Goal: Transaction & Acquisition: Purchase product/service

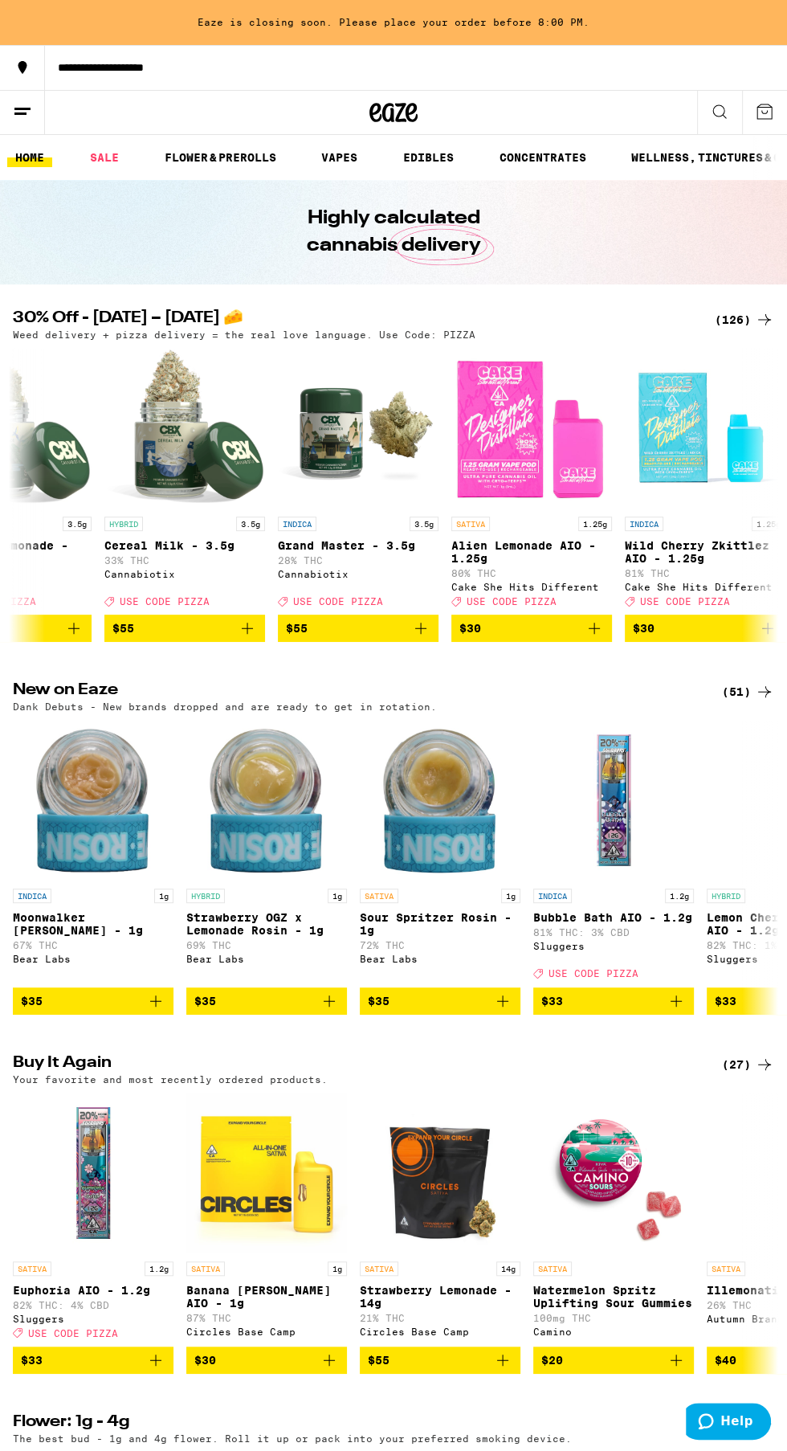
scroll to position [0, 87]
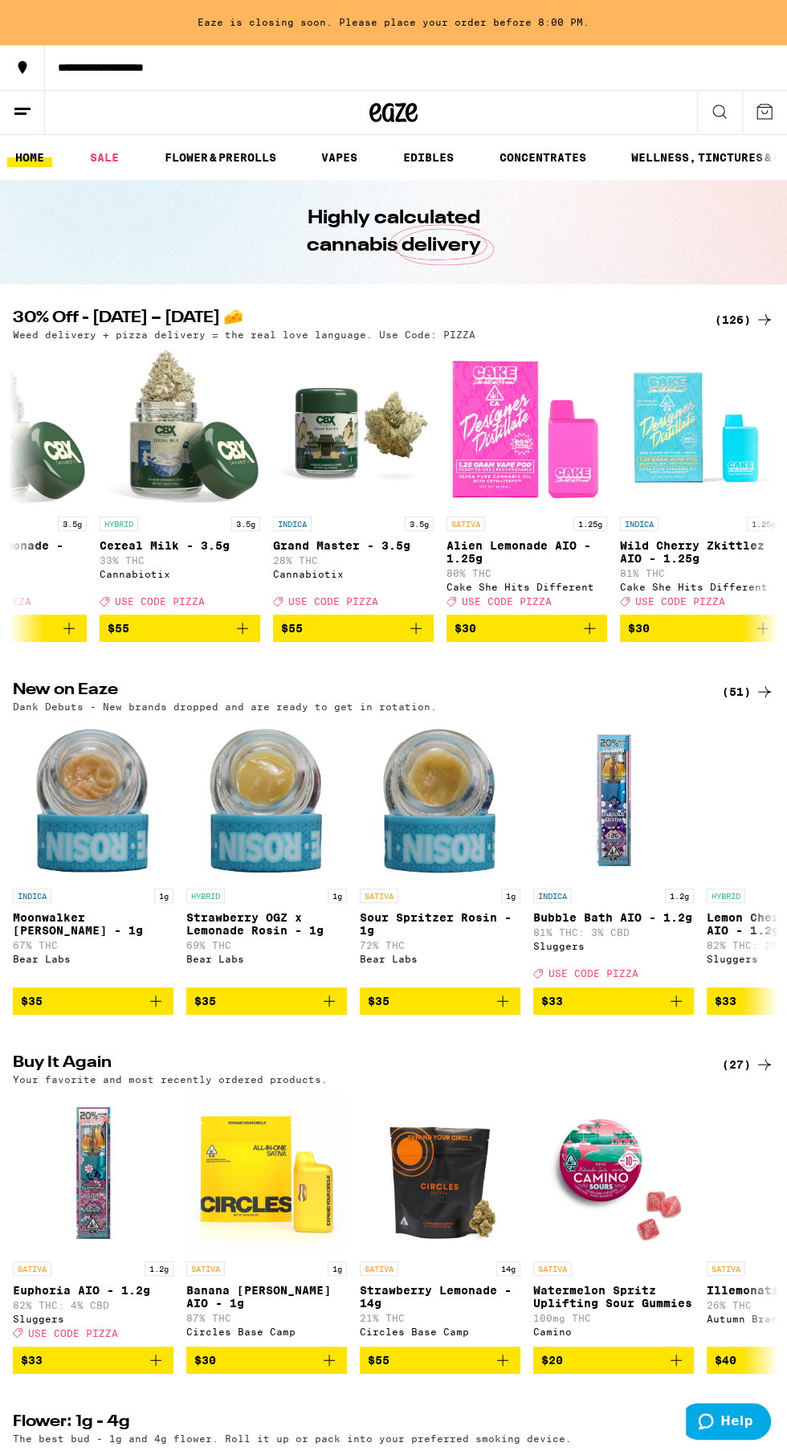
click at [736, 319] on div "(126)" at bounding box center [744, 319] width 59 height 19
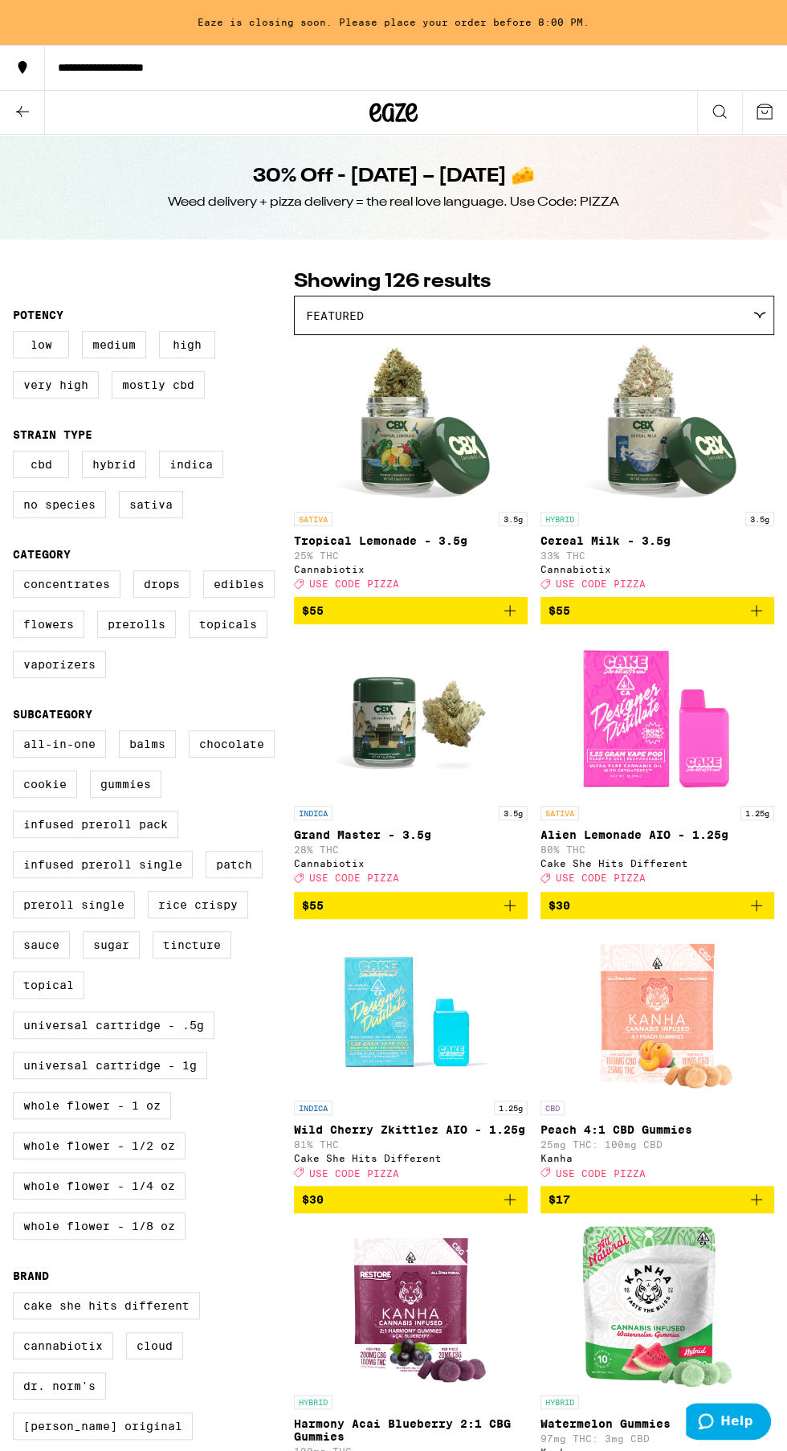
click at [148, 511] on label "Sativa" at bounding box center [151, 504] width 64 height 27
click at [17, 454] on input "Sativa" at bounding box center [16, 453] width 1 height 1
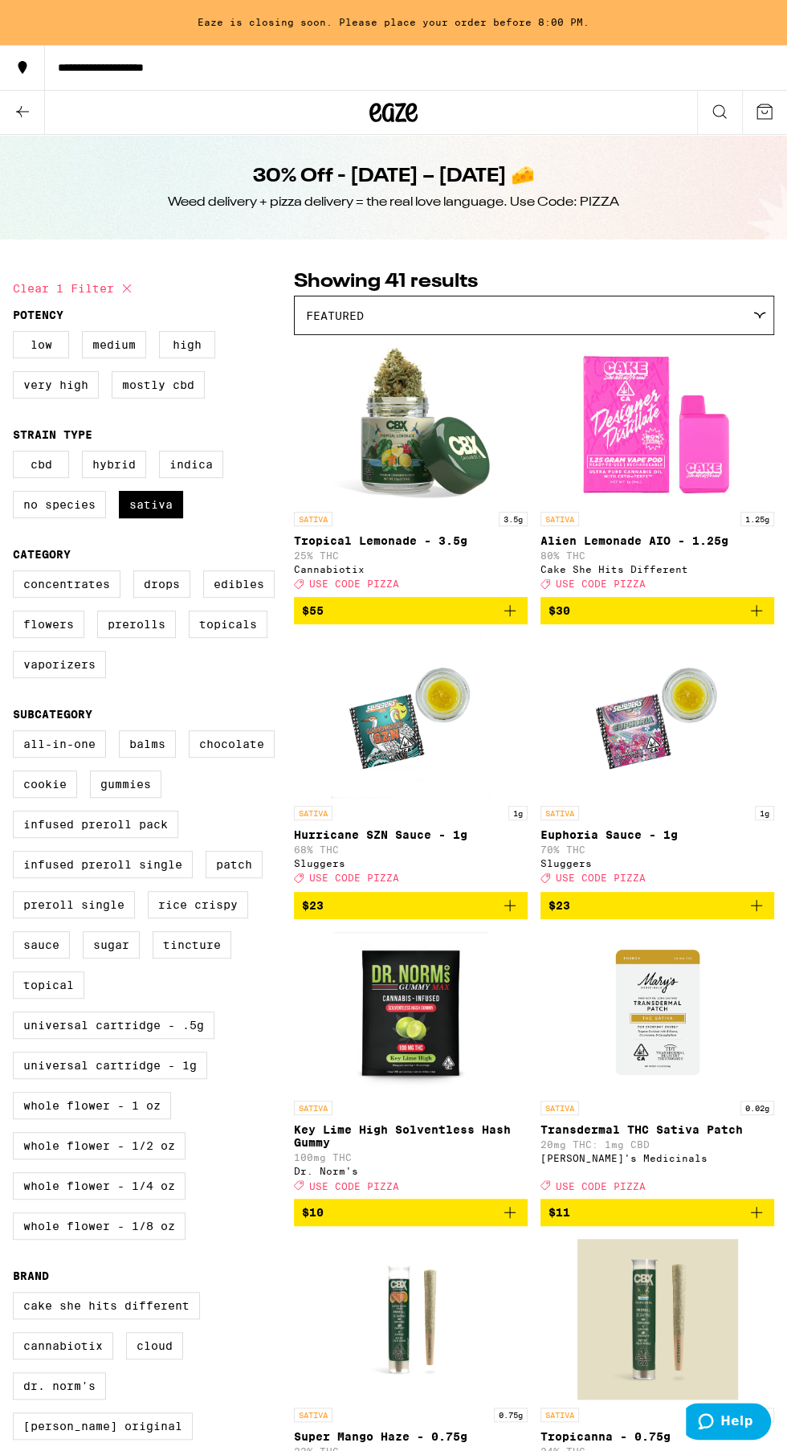
click at [150, 511] on label "Sativa" at bounding box center [151, 504] width 64 height 27
click at [17, 454] on input "Sativa" at bounding box center [16, 453] width 1 height 1
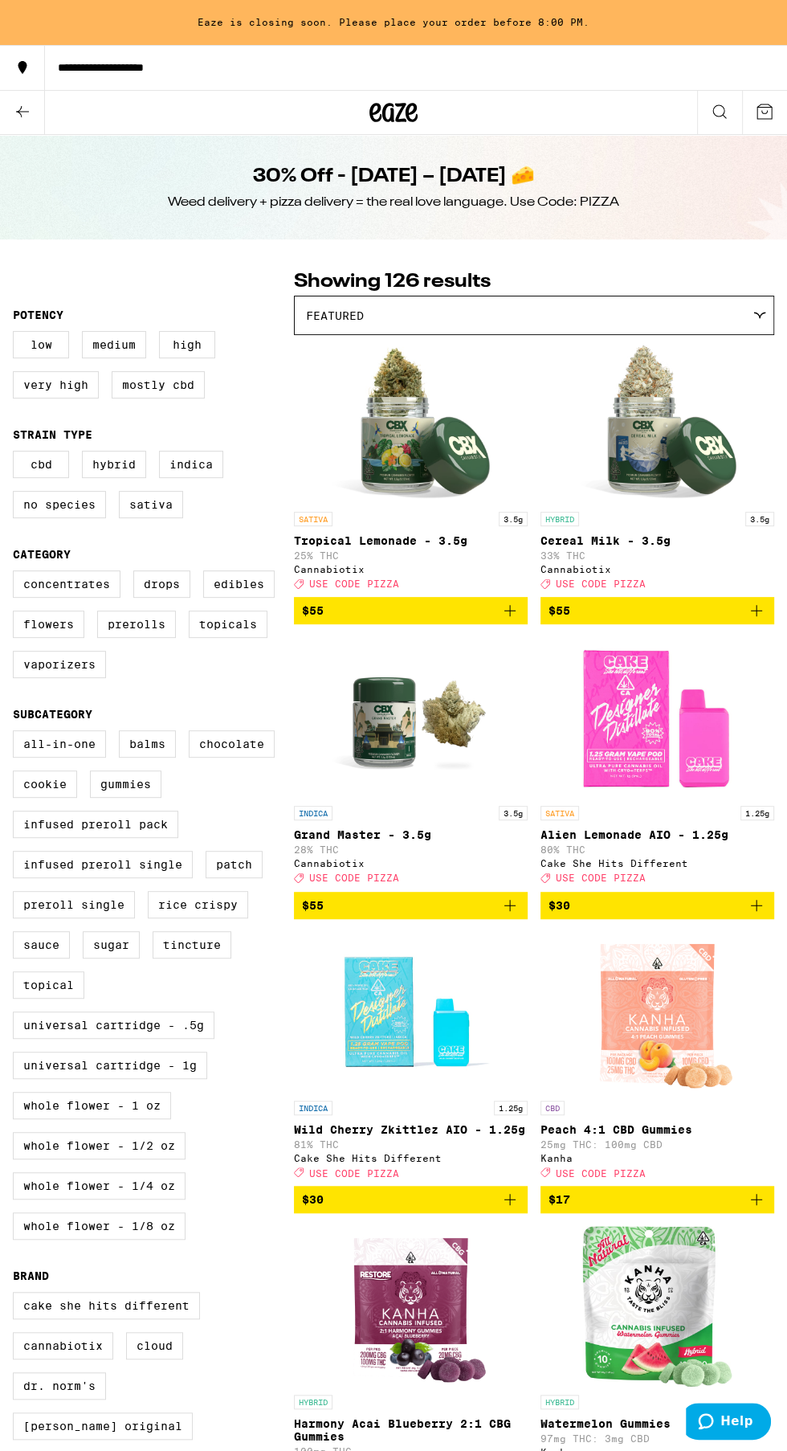
click at [149, 511] on label "Sativa" at bounding box center [151, 504] width 64 height 27
click at [17, 454] on input "Sativa" at bounding box center [16, 453] width 1 height 1
checkbox input "true"
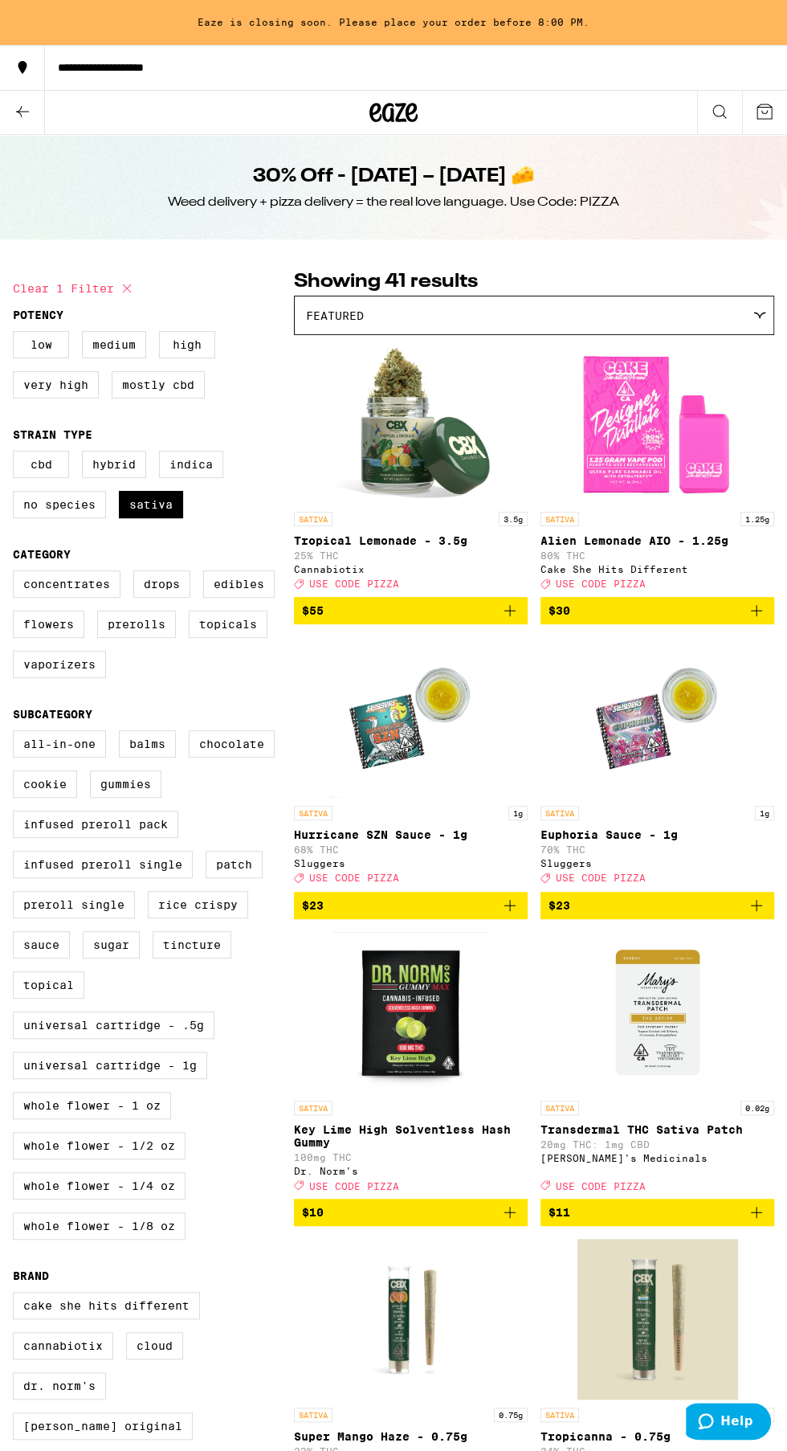
click at [28, 678] on label "Vaporizers" at bounding box center [59, 664] width 93 height 27
click at [17, 574] on input "Vaporizers" at bounding box center [16, 573] width 1 height 1
checkbox input "true"
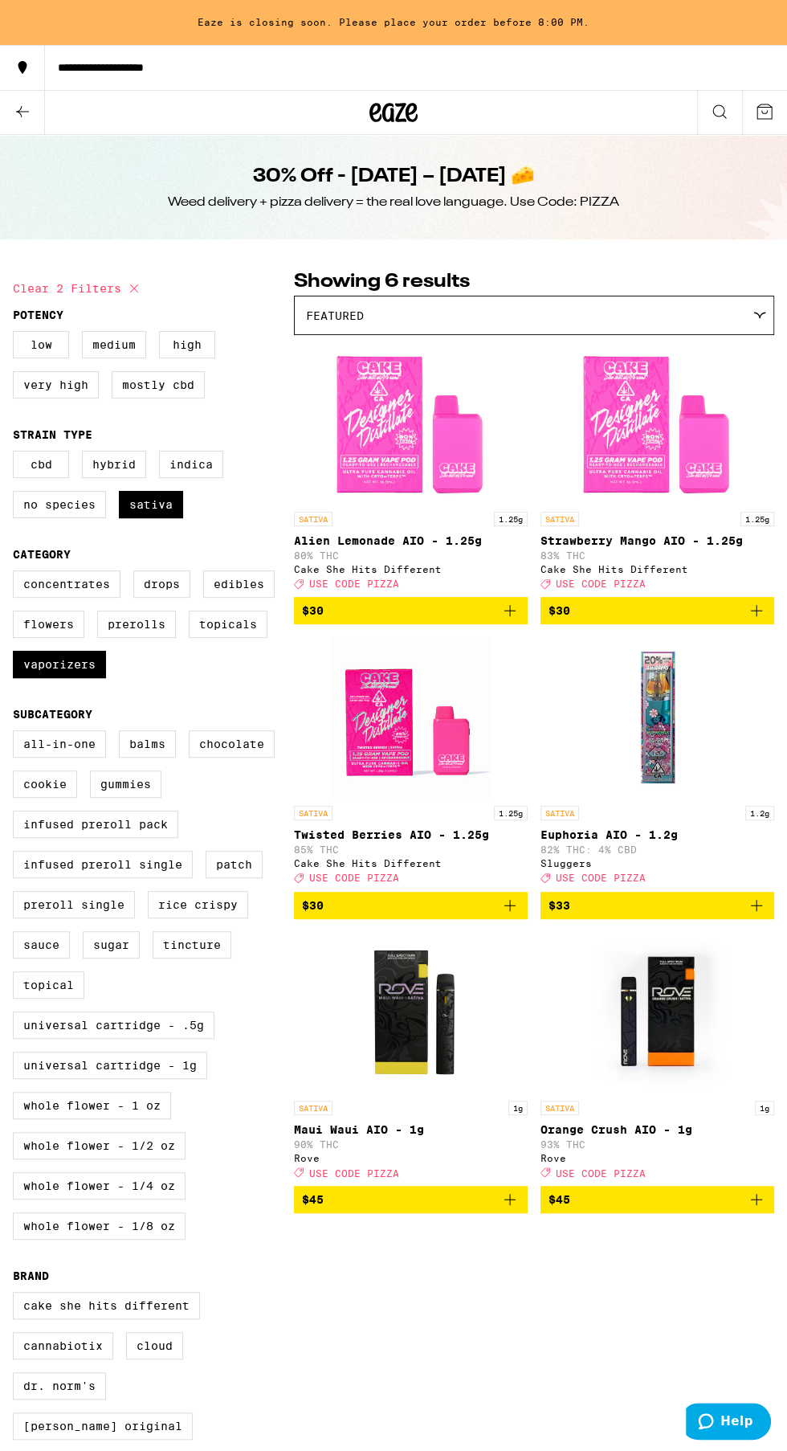
click at [498, 606] on button "$30" at bounding box center [411, 610] width 234 height 27
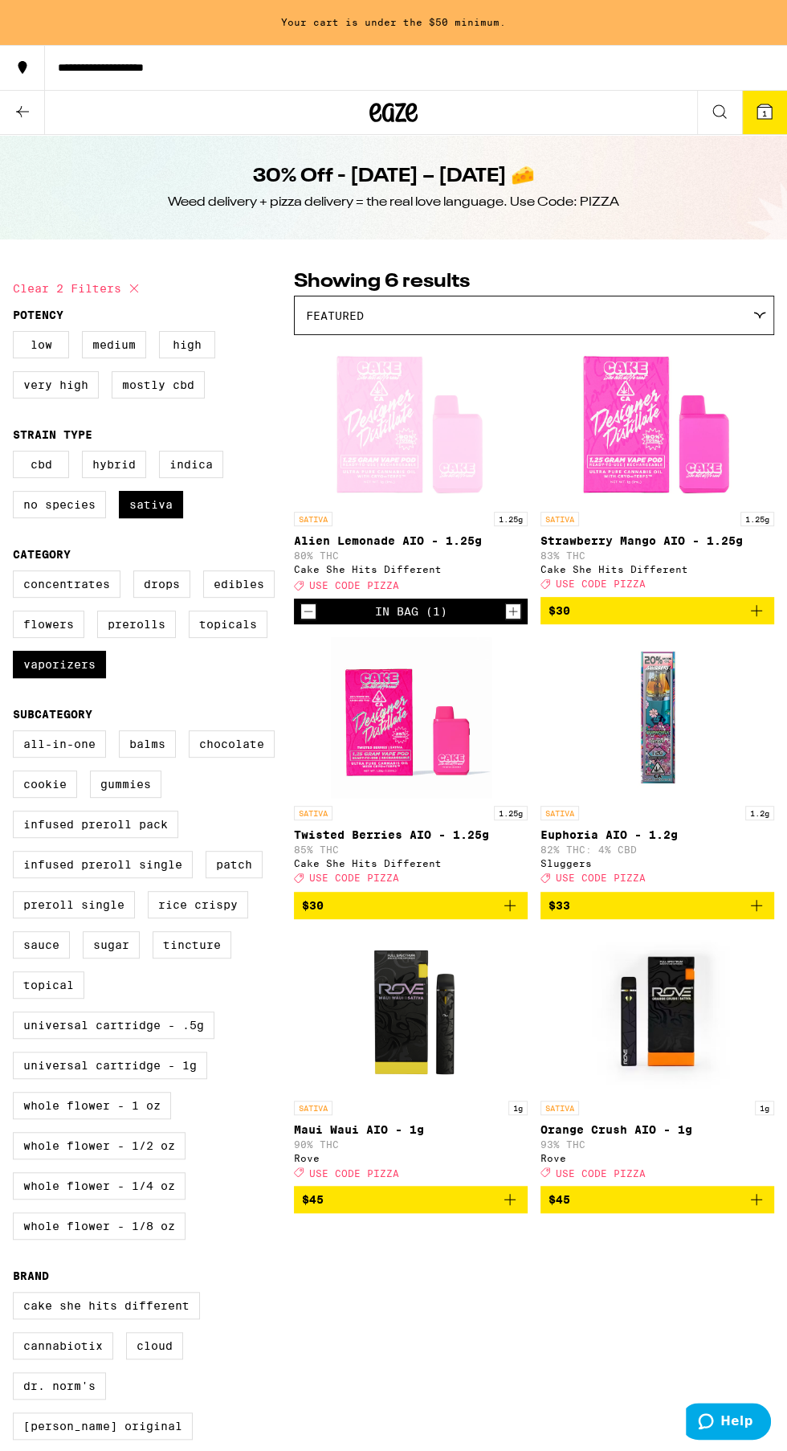
click at [495, 1209] on span "$45" at bounding box center [411, 1199] width 218 height 19
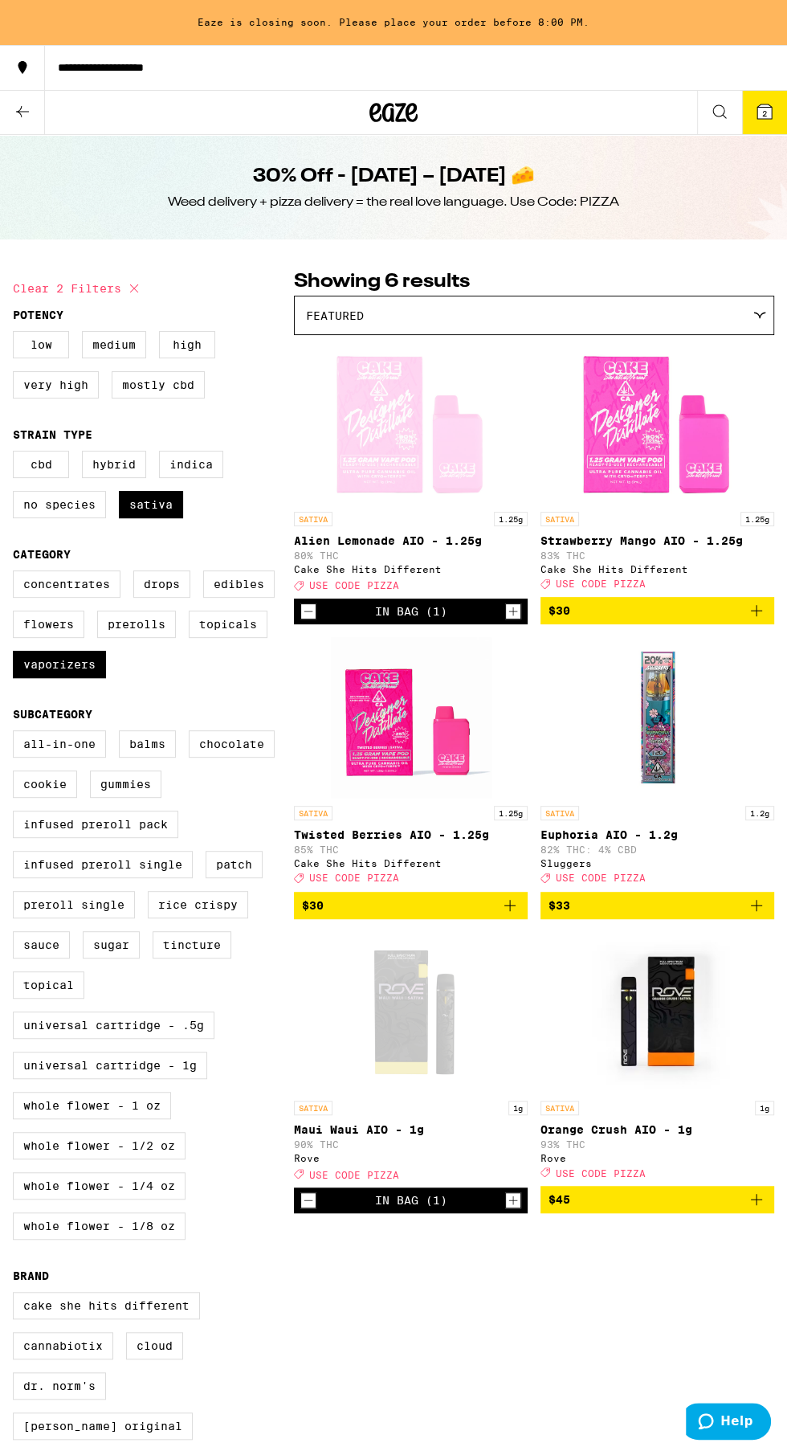
click at [754, 915] on icon "Add to bag" at bounding box center [756, 905] width 19 height 19
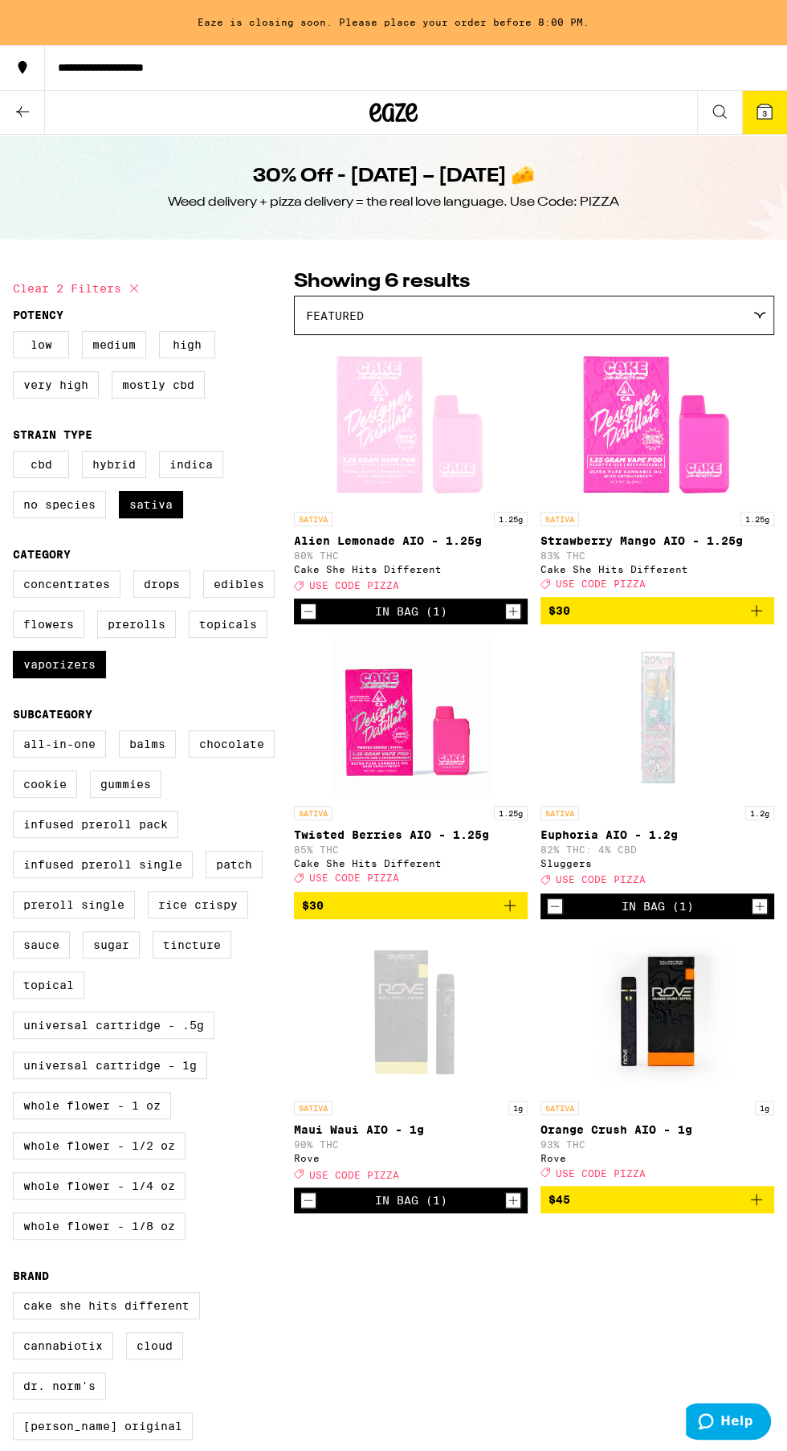
click at [775, 111] on button "3" at bounding box center [764, 112] width 45 height 43
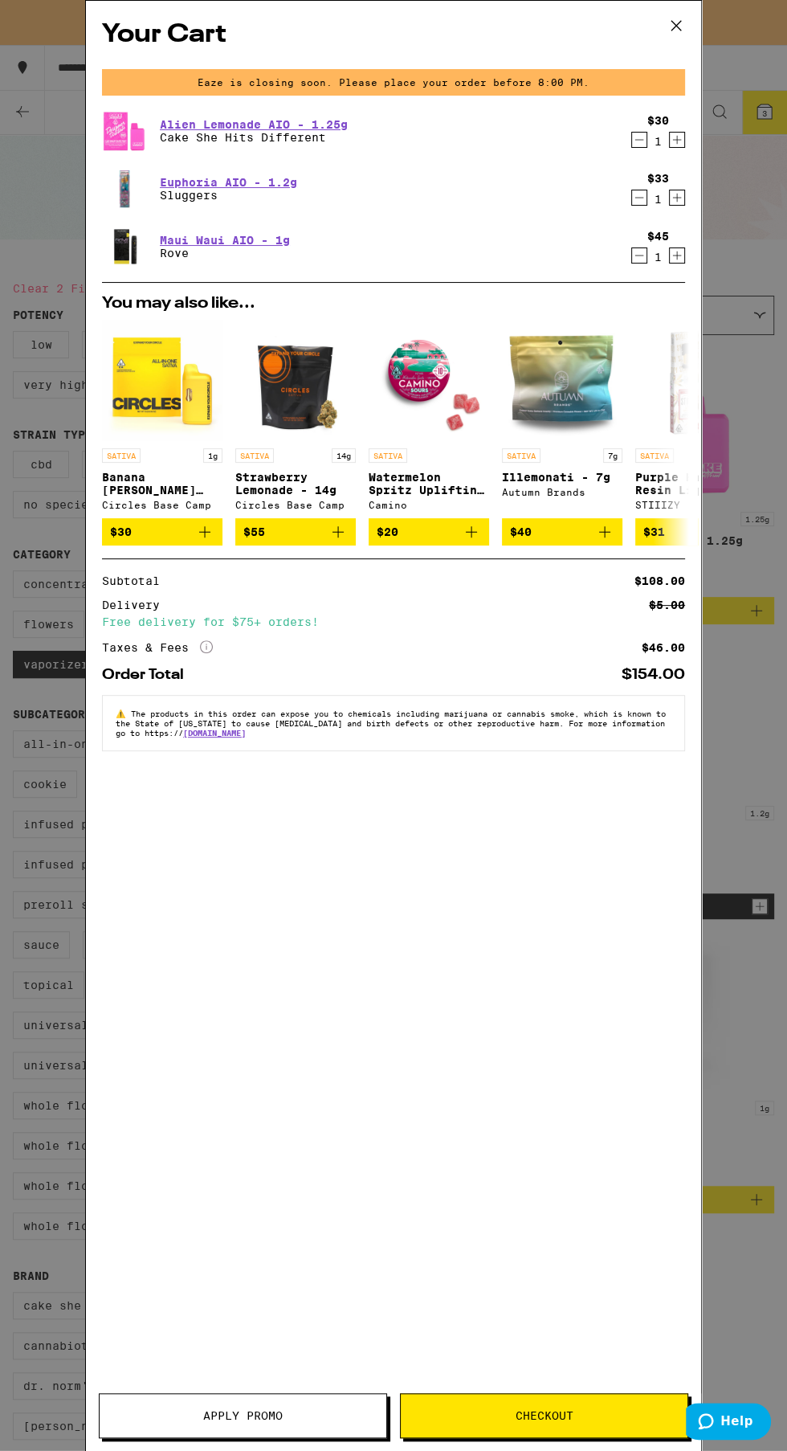
click at [312, 1411] on span "Apply Promo" at bounding box center [243, 1415] width 287 height 11
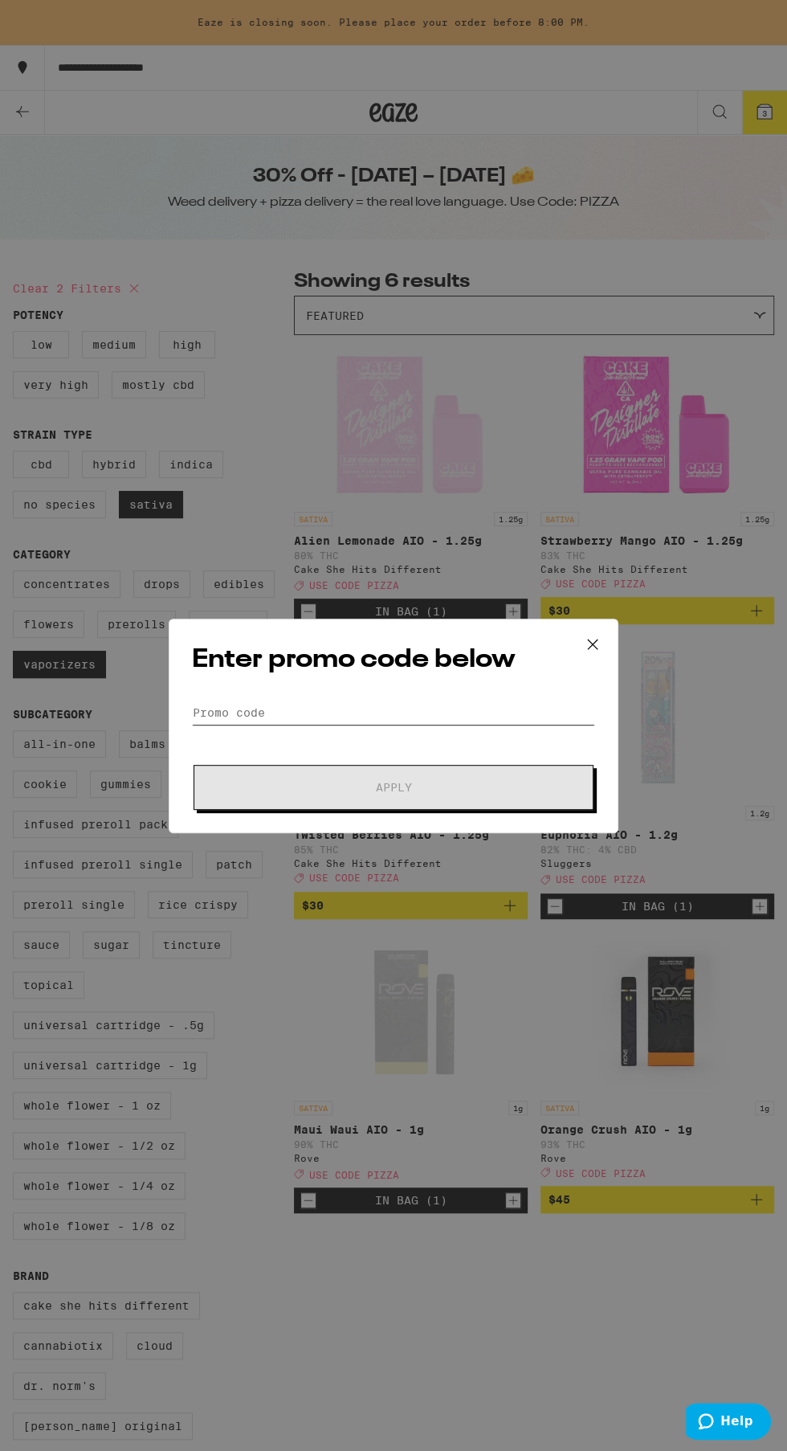
click at [467, 712] on input "Promo Code" at bounding box center [393, 712] width 403 height 24
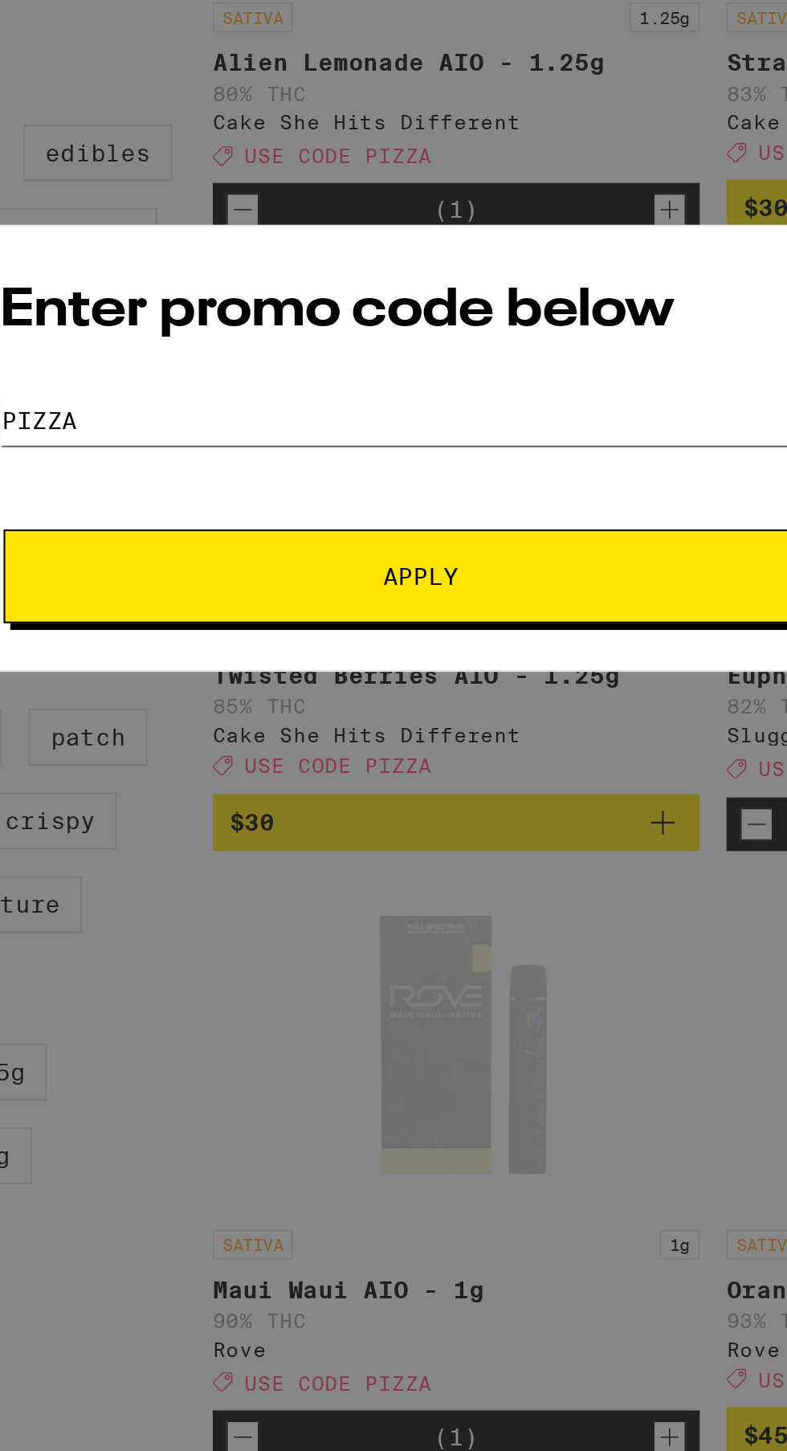
type input "Pizza"
click at [476, 786] on span "Apply" at bounding box center [393, 787] width 289 height 11
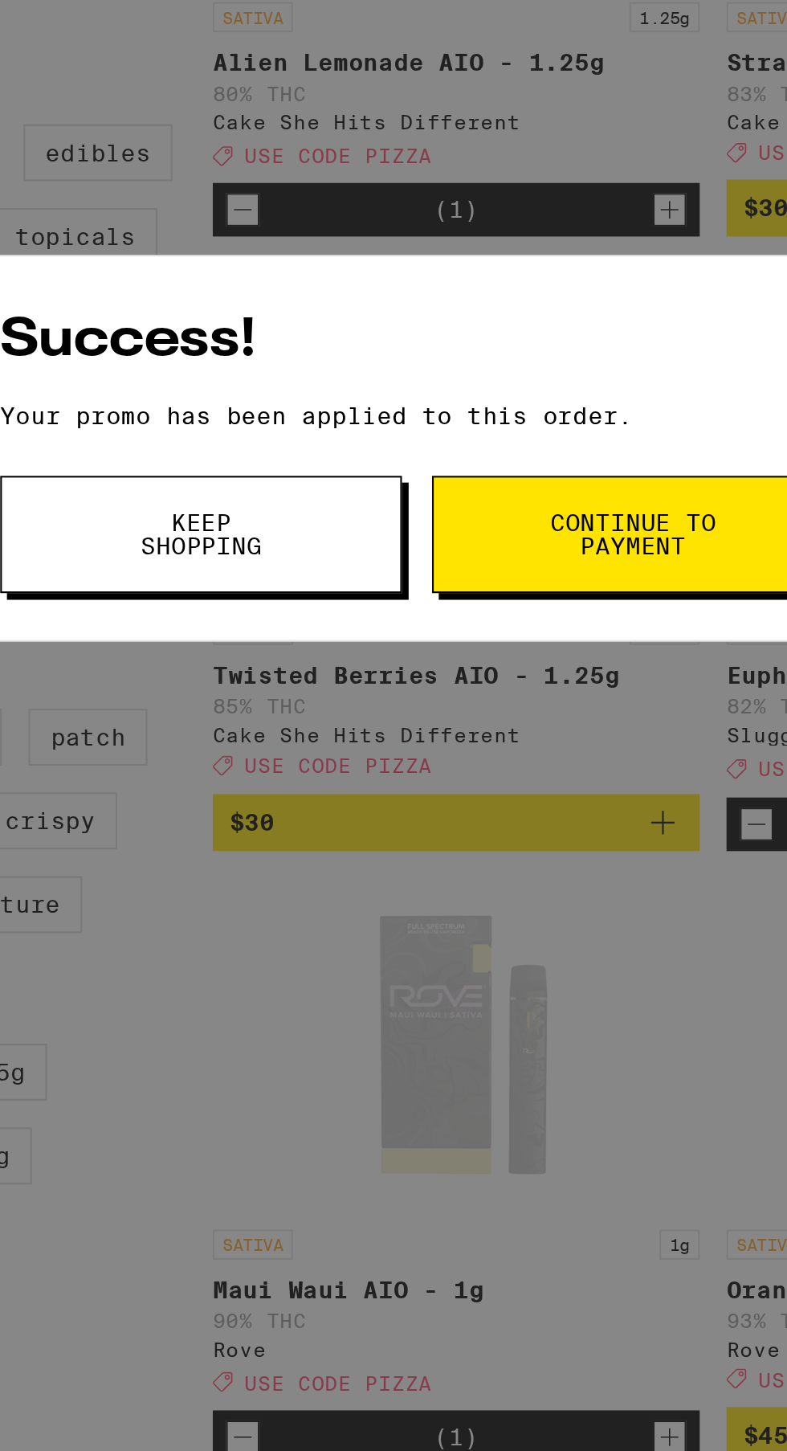
click at [508, 761] on span "Continue to payment" at bounding box center [496, 767] width 82 height 22
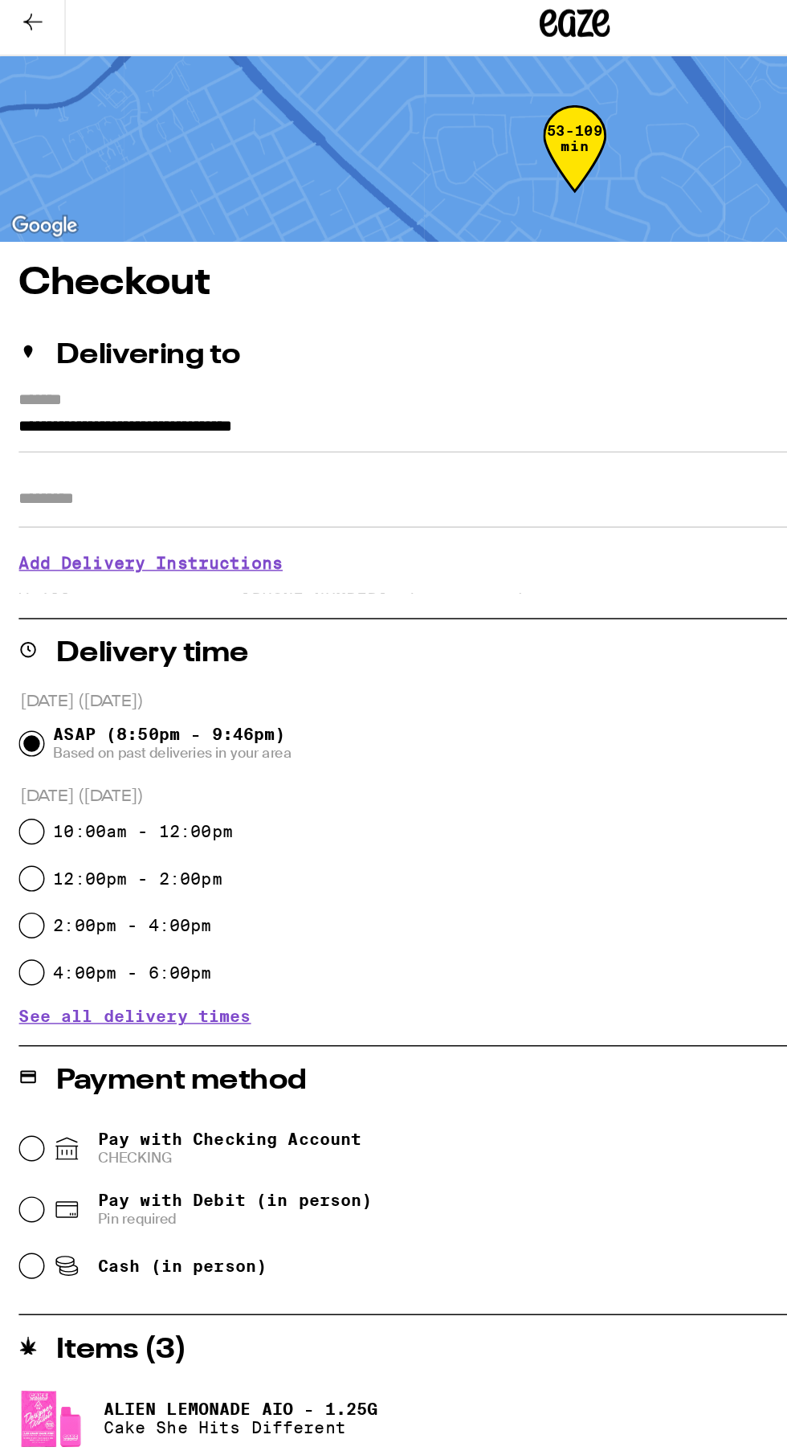
click at [39, 394] on input "Apt/Suite" at bounding box center [393, 393] width 761 height 39
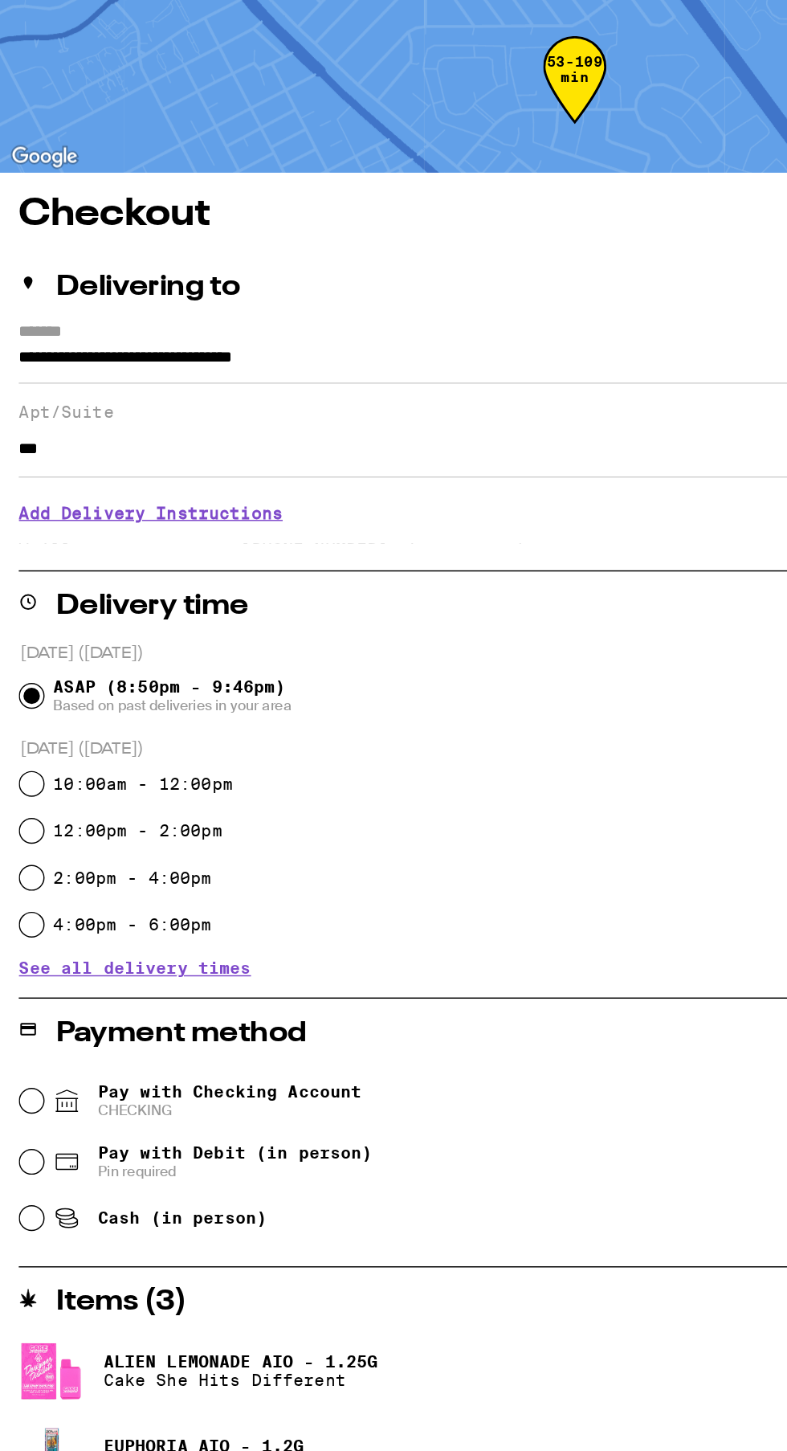
type input "***"
click at [169, 455] on h3 "Add Delivery Instructions" at bounding box center [393, 449] width 761 height 37
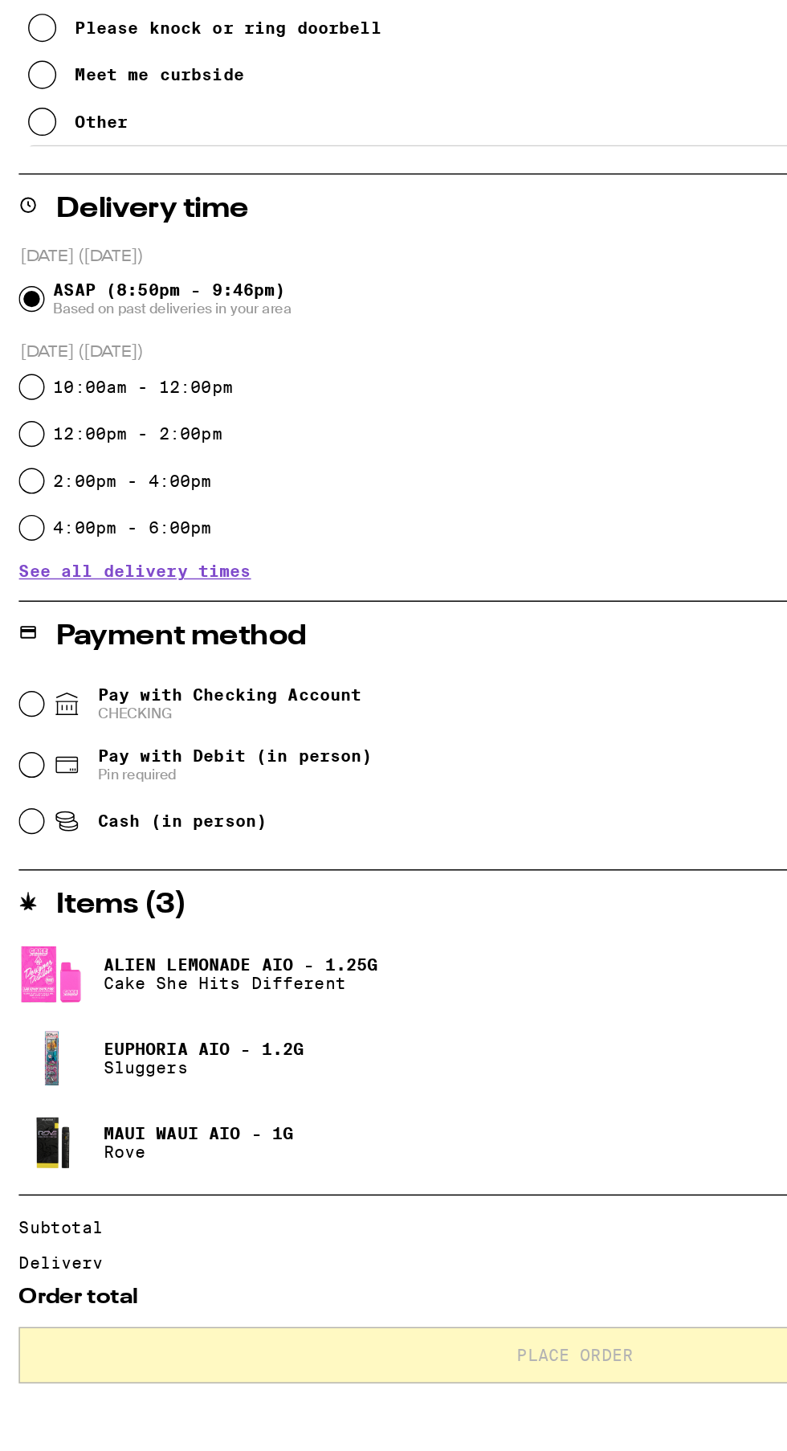
scroll to position [3, 0]
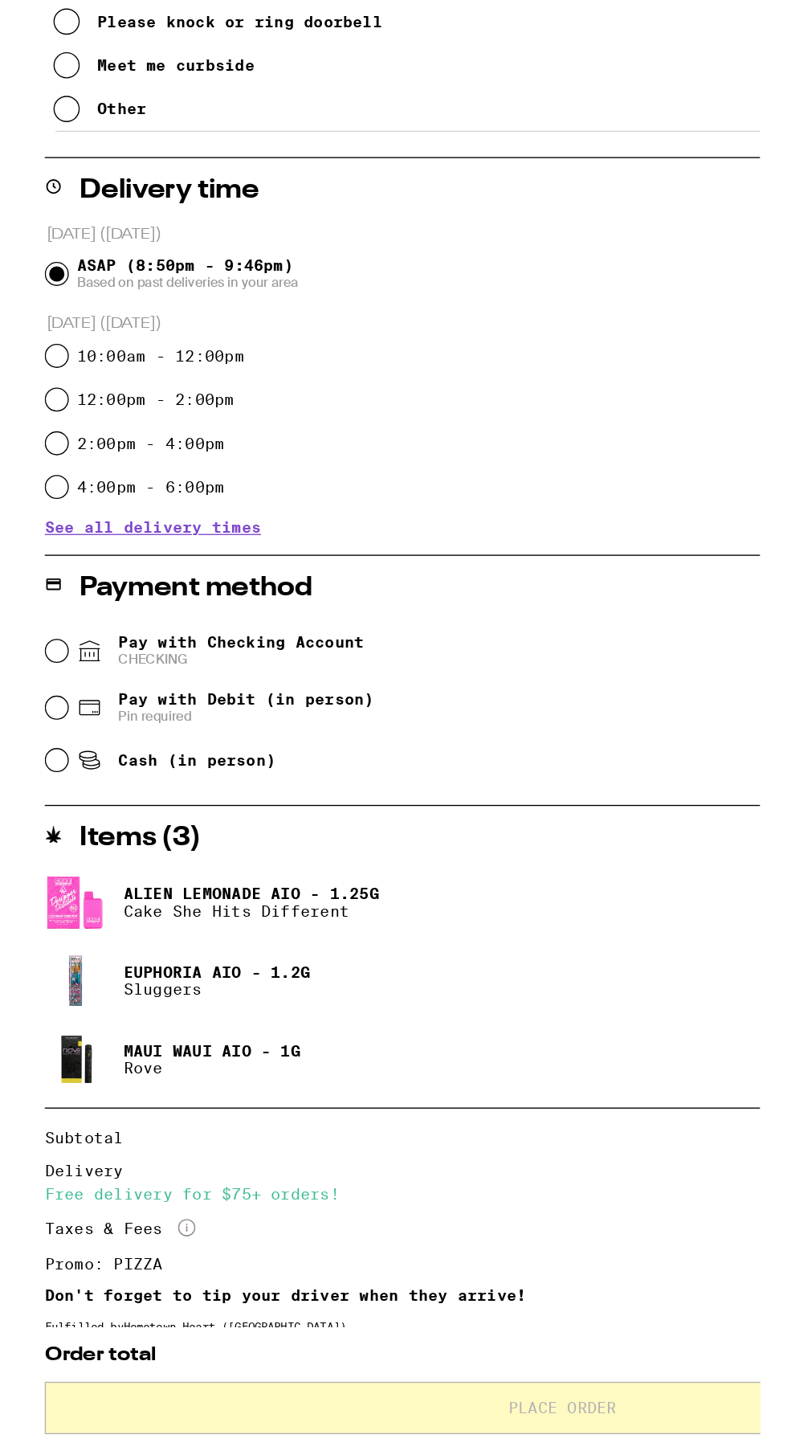
click at [43, 978] on icon at bounding box center [45, 969] width 19 height 19
click at [30, 978] on input "Pay with Checking Account CHECKING" at bounding box center [22, 969] width 16 height 16
radio input "true"
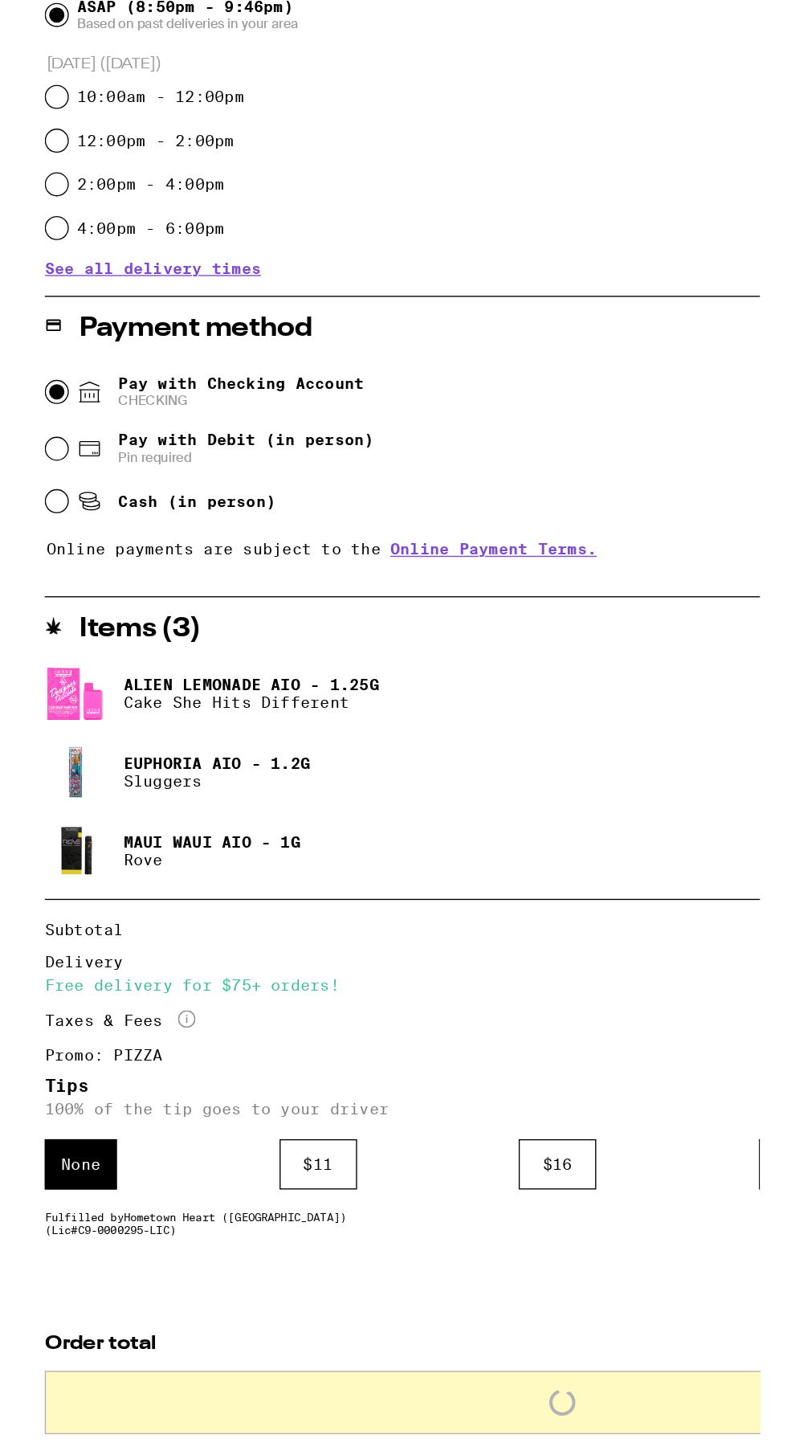
scroll to position [212, 0]
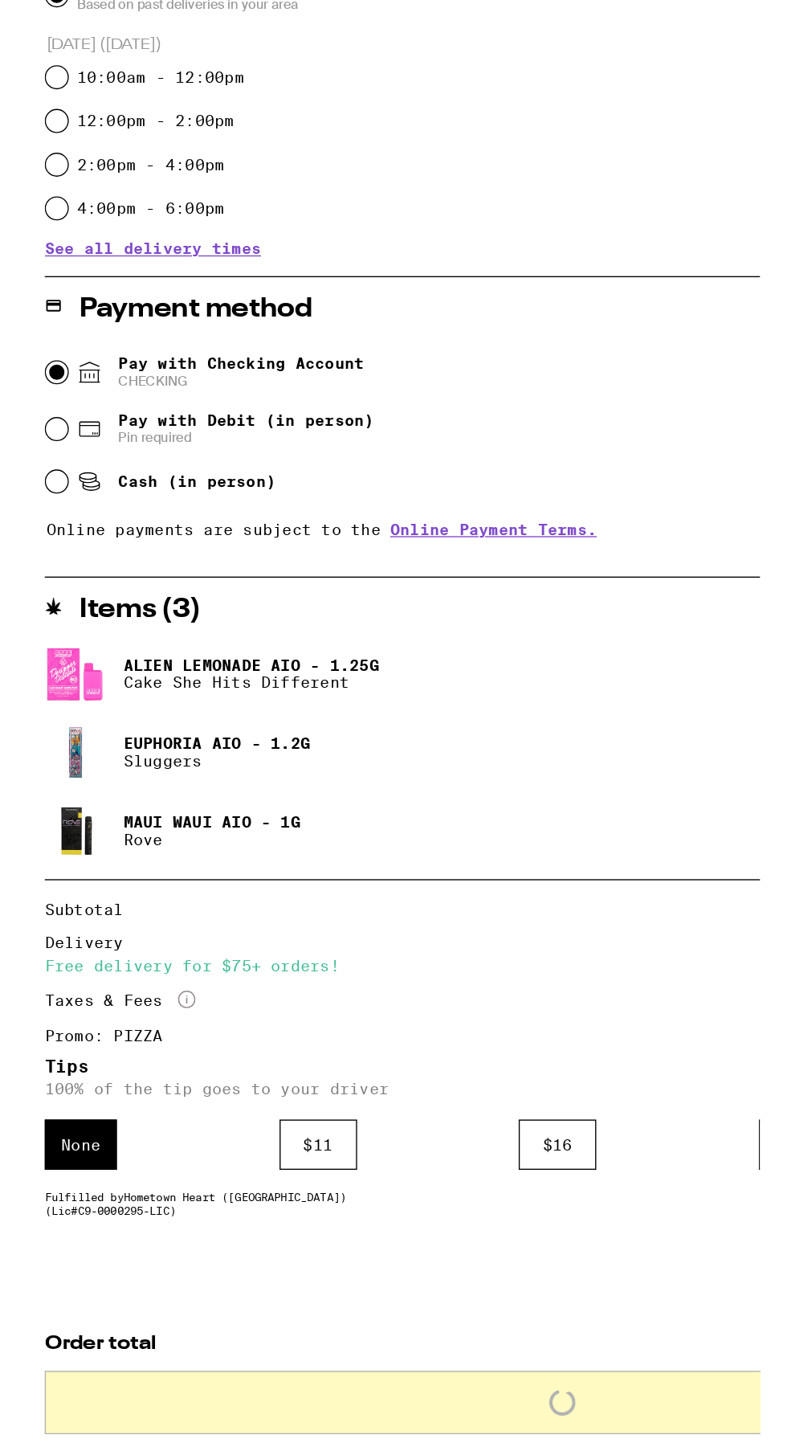
click at [208, 1333] on div "$ 11" at bounding box center [214, 1332] width 57 height 37
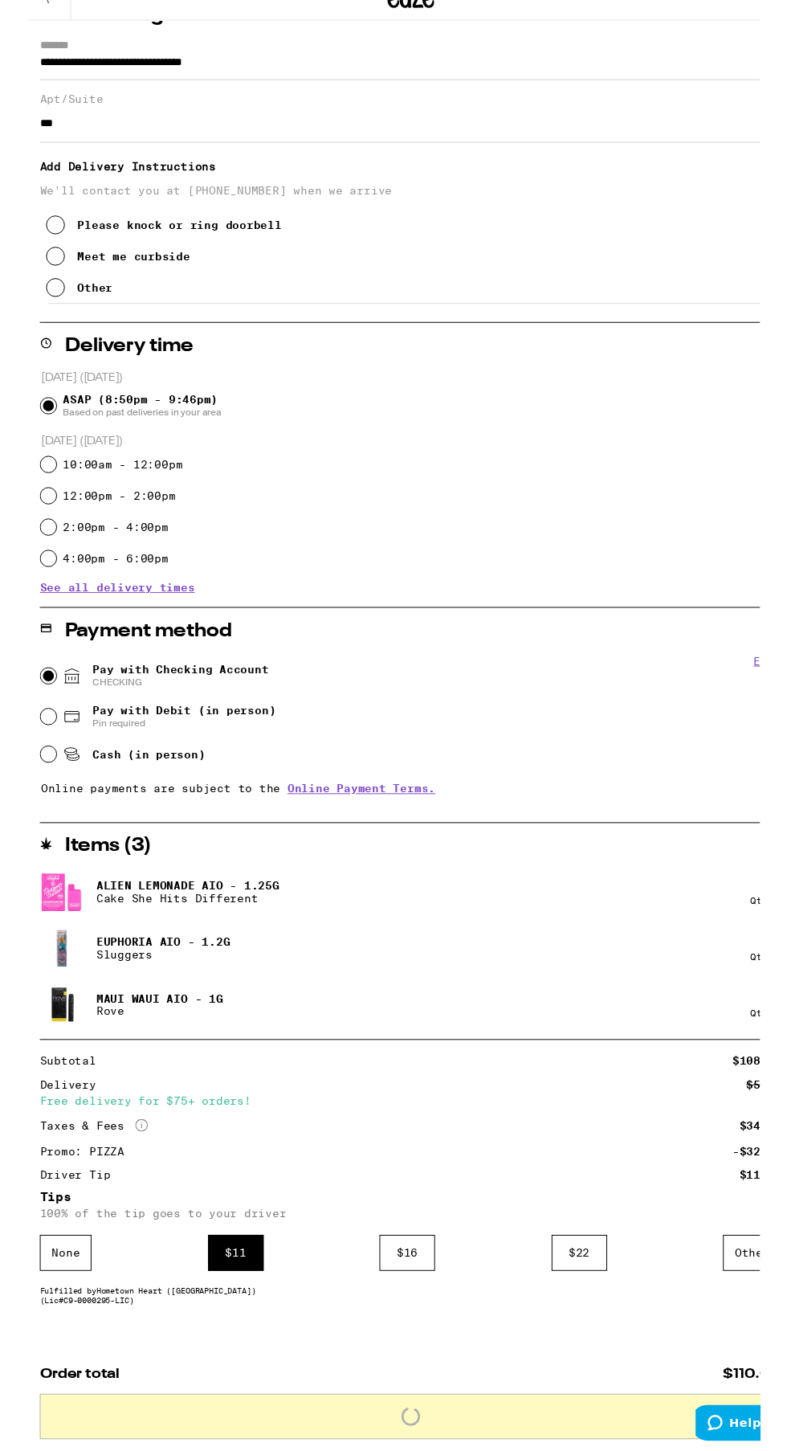
scroll to position [210, 0]
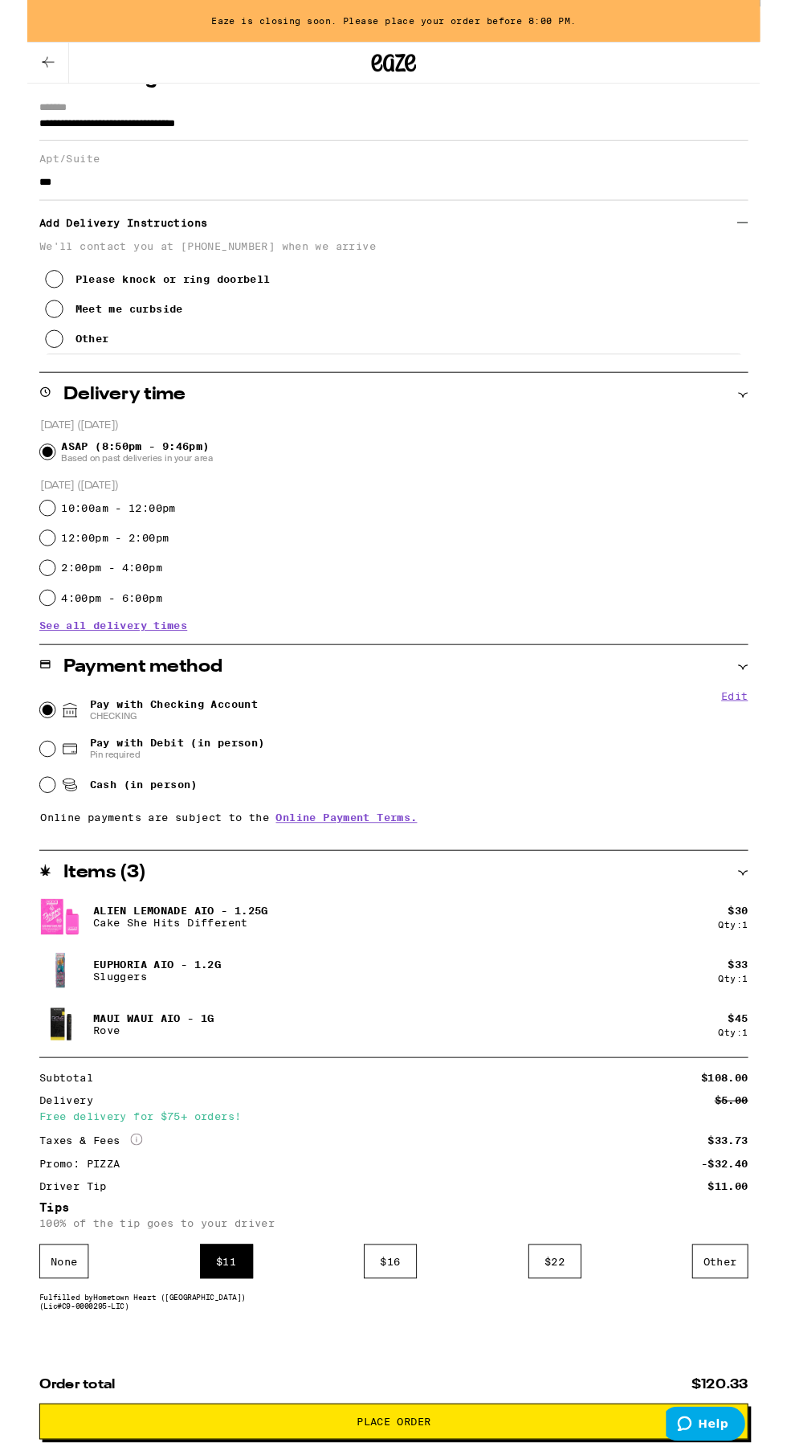
click at [394, 1348] on div "$ 16" at bounding box center [389, 1354] width 57 height 37
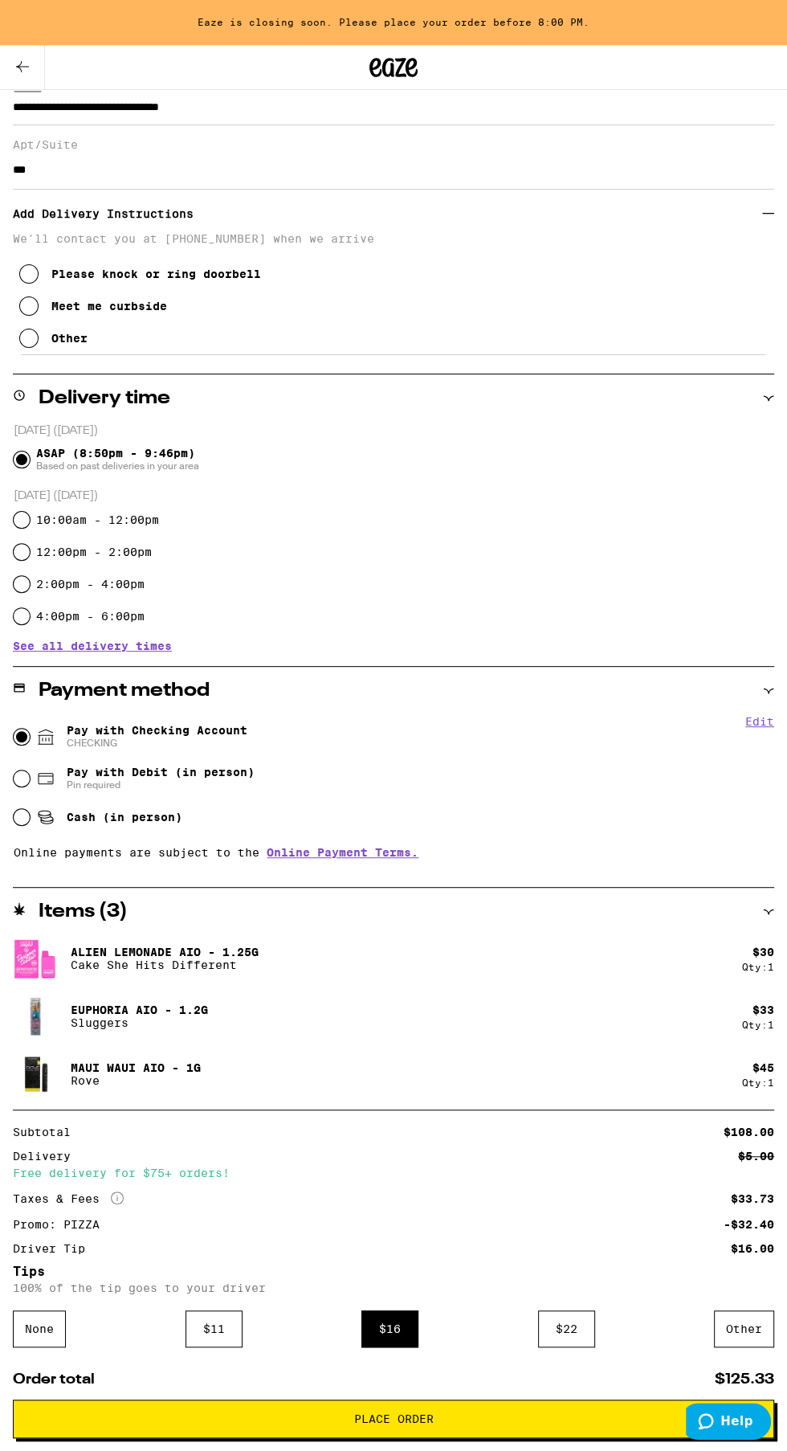
scroll to position [236, 0]
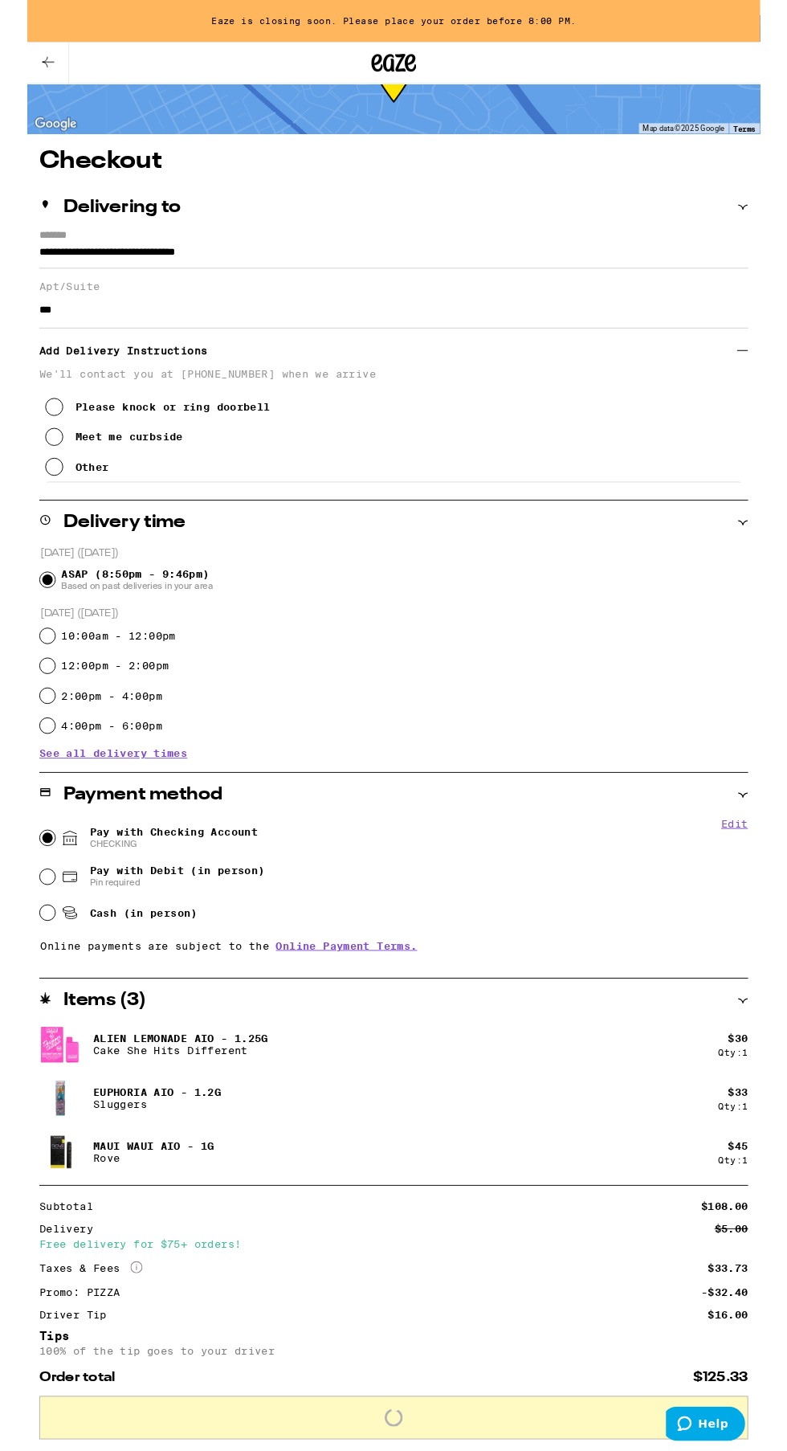
scroll to position [0, 0]
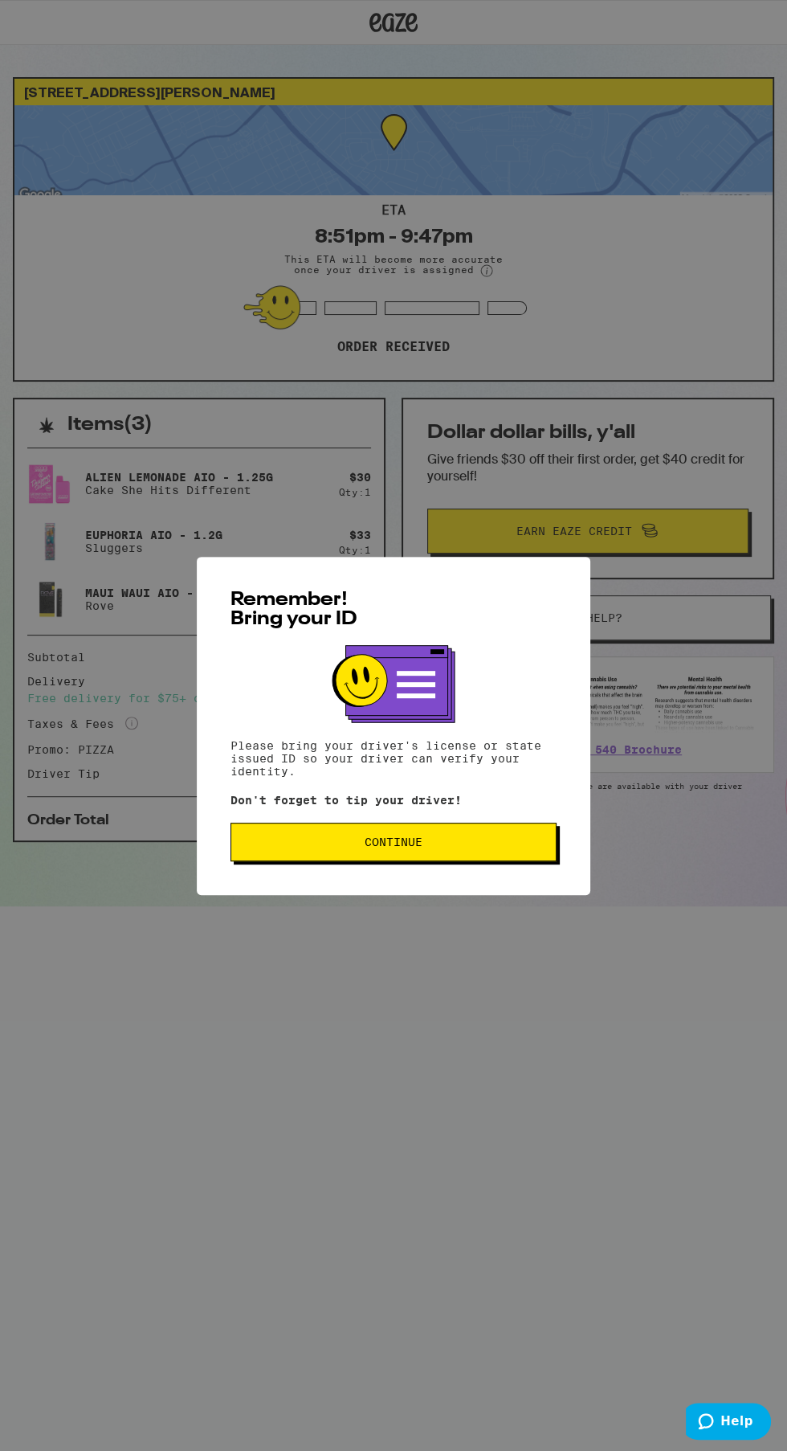
click at [513, 844] on span "Continue" at bounding box center [393, 841] width 299 height 11
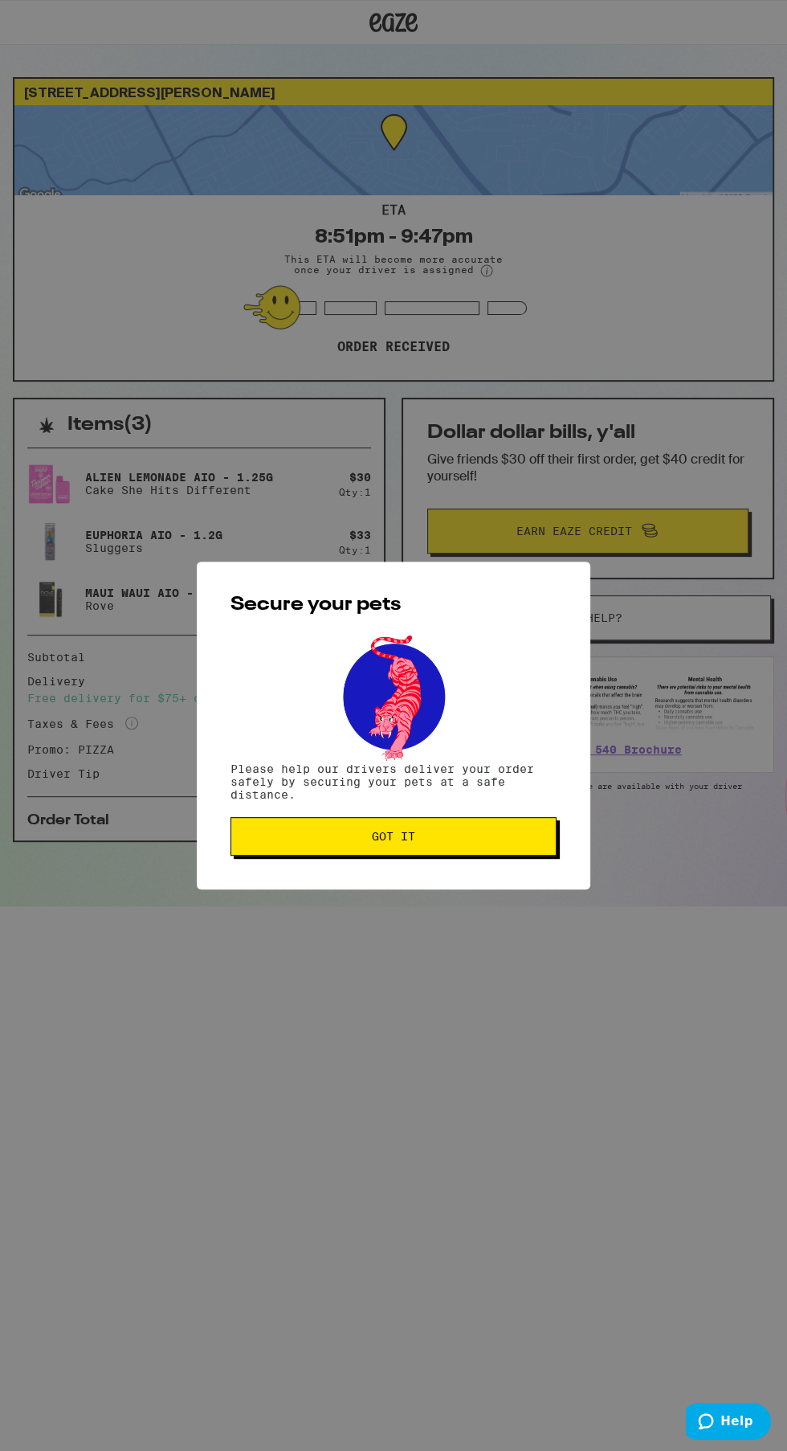
click at [525, 836] on span "Got it" at bounding box center [393, 836] width 299 height 11
